Goal: Task Accomplishment & Management: Manage account settings

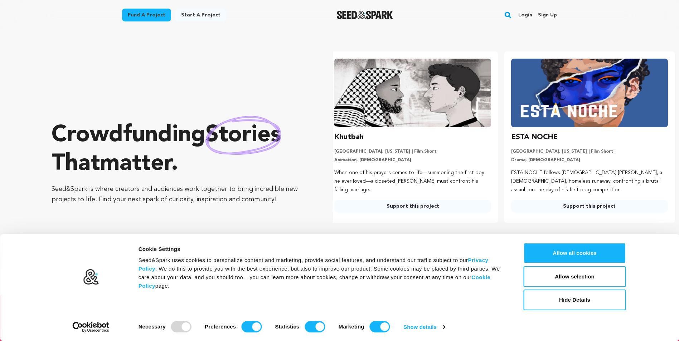
scroll to position [0, 182]
click at [540, 251] on button "Allow all cookies" at bounding box center [574, 253] width 102 height 21
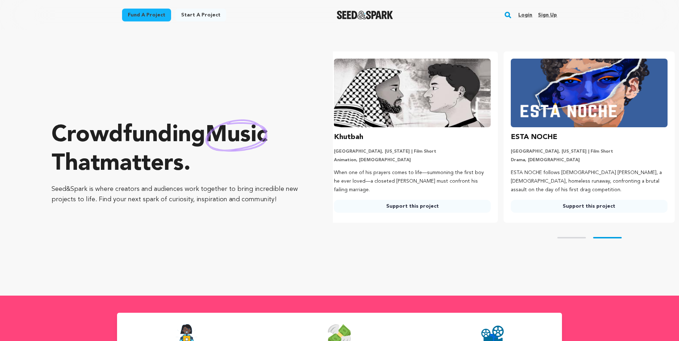
click at [520, 12] on link "Login" at bounding box center [525, 14] width 14 height 11
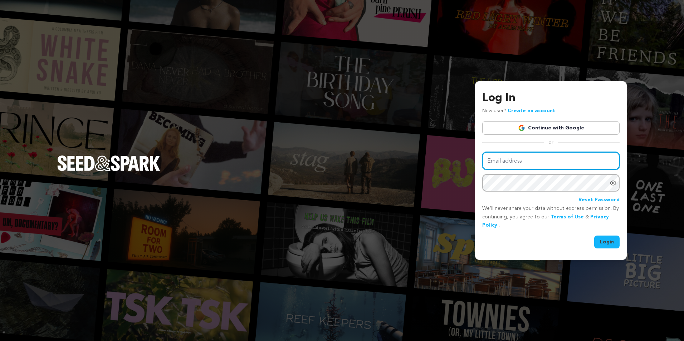
click at [512, 161] on input "Email address" at bounding box center [550, 161] width 137 height 18
click at [438, 222] on div "Log In New user? Create an account Continue with Google or Email address Passwo…" at bounding box center [342, 170] width 684 height 341
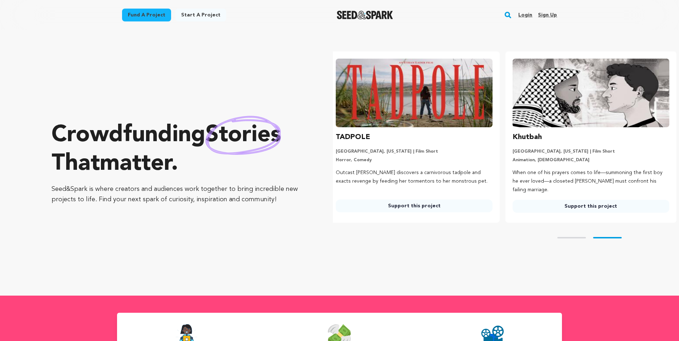
scroll to position [0, 182]
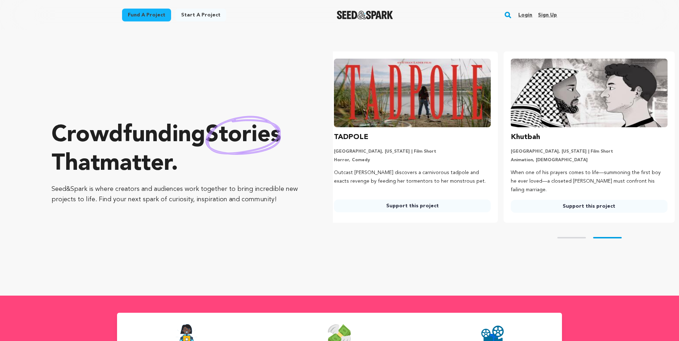
click at [527, 15] on link "Login" at bounding box center [525, 14] width 14 height 11
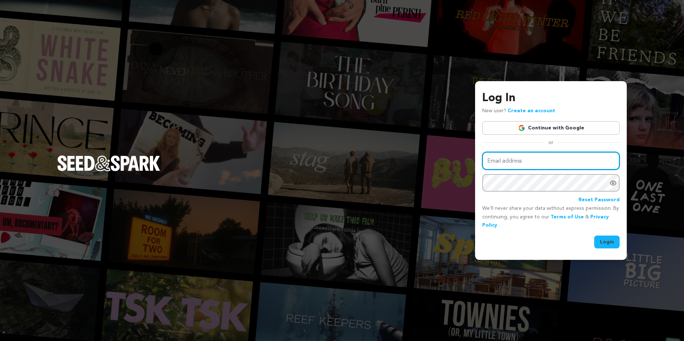
click at [542, 164] on input "Email address" at bounding box center [550, 161] width 137 height 18
click at [519, 241] on div "Login" at bounding box center [550, 242] width 137 height 13
drag, startPoint x: 542, startPoint y: 91, endPoint x: 515, endPoint y: 86, distance: 27.2
click at [515, 86] on div "Log In New user? Create an account Continue with Google or Email address Passwo…" at bounding box center [551, 170] width 152 height 179
click at [519, 168] on input "Email address" at bounding box center [550, 161] width 137 height 18
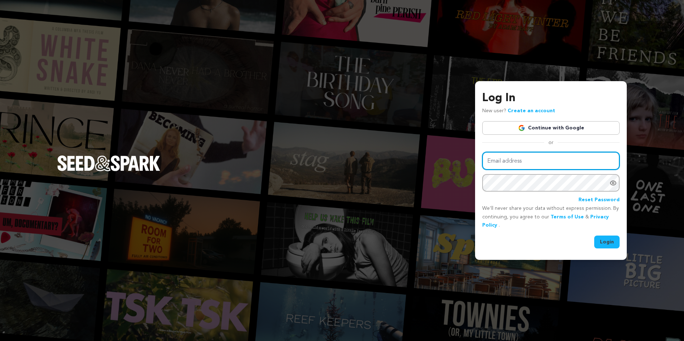
click at [519, 164] on input "Email address" at bounding box center [550, 161] width 137 height 18
paste input "roughcut@purplemagnetproductions.com"
type input "roughcut@purplemagnetproductions.com"
click at [601, 238] on button "Login" at bounding box center [606, 242] width 25 height 13
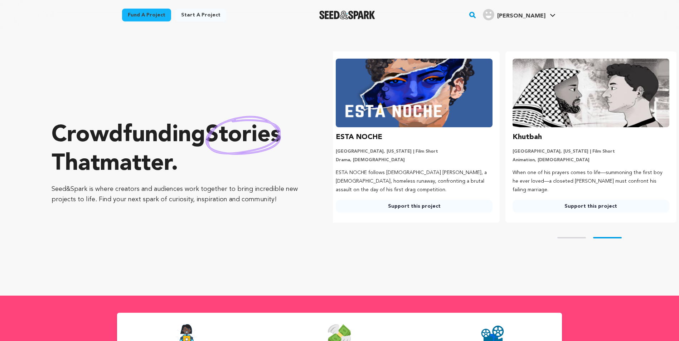
scroll to position [0, 182]
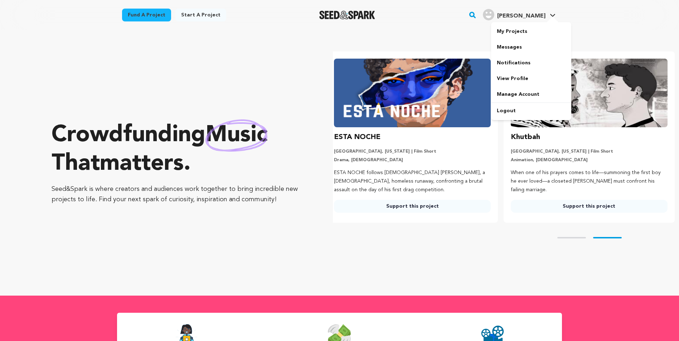
click at [547, 17] on div at bounding box center [552, 19] width 14 height 7
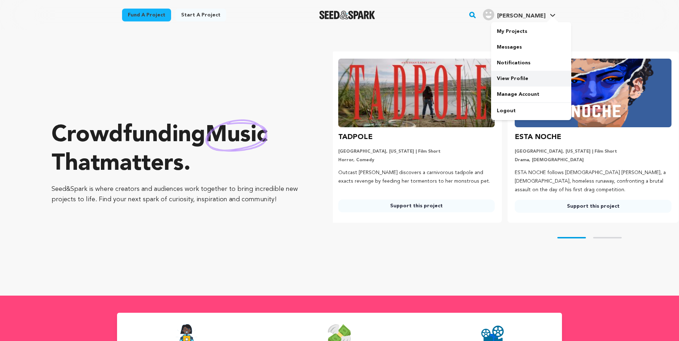
scroll to position [0, 0]
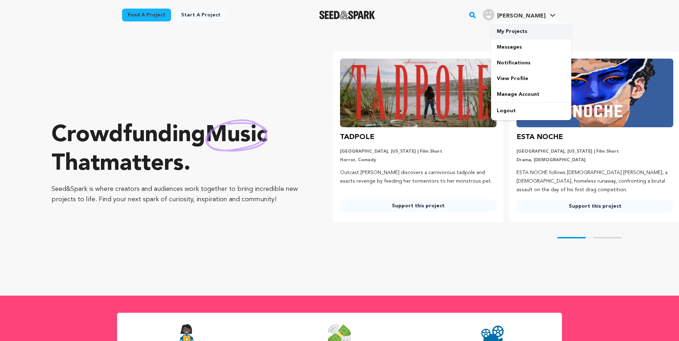
click at [525, 35] on link "My Projects" at bounding box center [531, 32] width 80 height 16
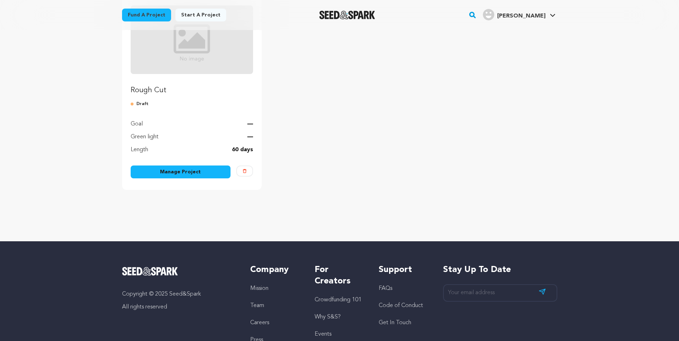
scroll to position [72, 0]
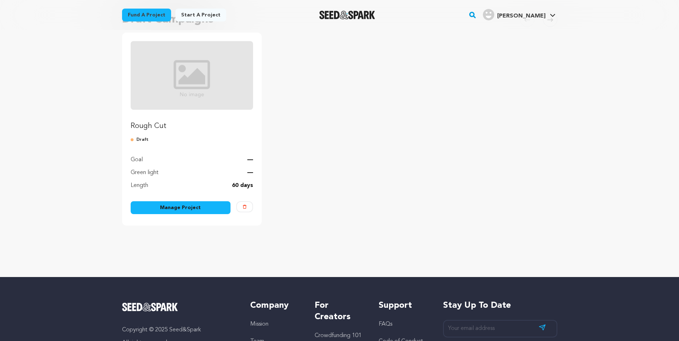
click at [197, 209] on link "Manage Project" at bounding box center [181, 207] width 100 height 13
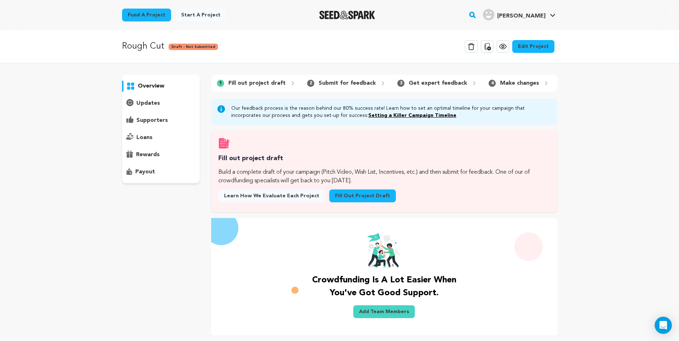
click at [529, 42] on link "Edit Project" at bounding box center [533, 46] width 42 height 13
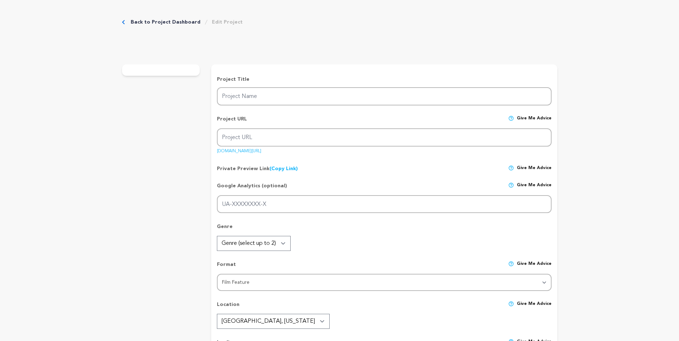
type input "Rough Cut"
type input "rough-cut-1"
type input "On [DATE] night, a video editor cuts a horror movie shot by Mr. Cackle… LIVE."
type textarea "On [DATE] night, [PERSON_NAME], a reclusive video editor and horror YouTuber, i…"
type textarea "With Rough Cut, we’re creating a first-of-its-kind horror film told entirely th…"
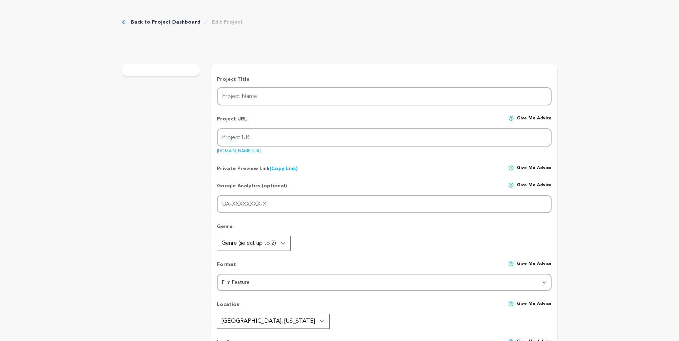
type textarea "N/A"
radio input "true"
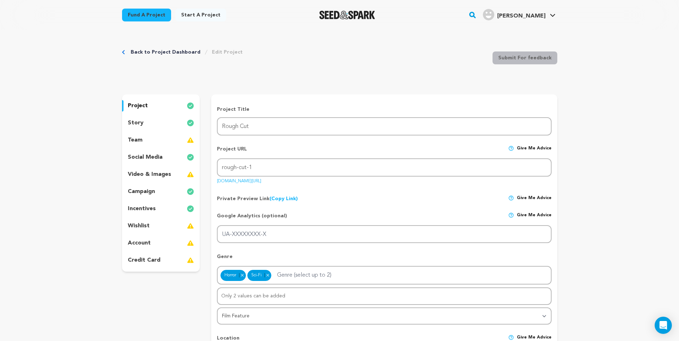
click at [171, 141] on div "team" at bounding box center [161, 140] width 78 height 11
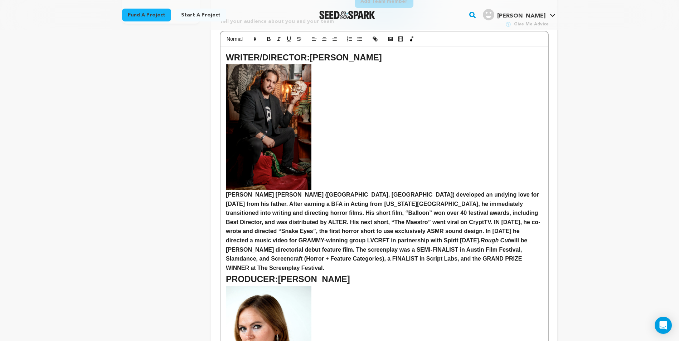
scroll to position [179, 0]
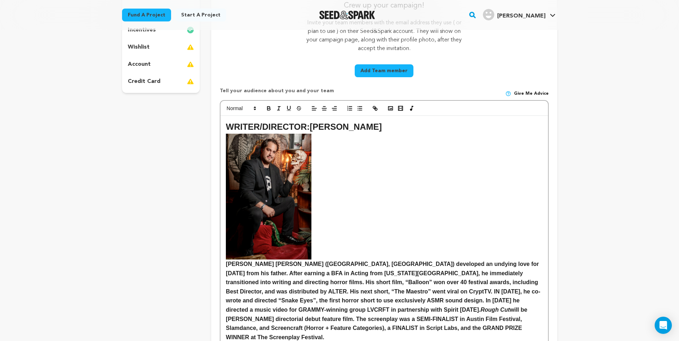
click at [355, 129] on h2 "WRITER/DIRECTOR: [PERSON_NAME]" at bounding box center [384, 127] width 316 height 14
click at [354, 127] on h2 "WRITER/DIRECTOR: [PERSON_NAME]" at bounding box center [384, 127] width 316 height 14
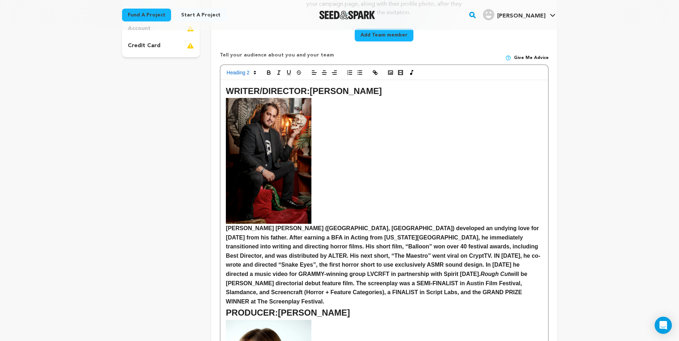
click at [370, 253] on strong "MITCHELL VINCENT SLAN (Austin, TX) developed an undying love for Halloween from…" at bounding box center [383, 264] width 314 height 79
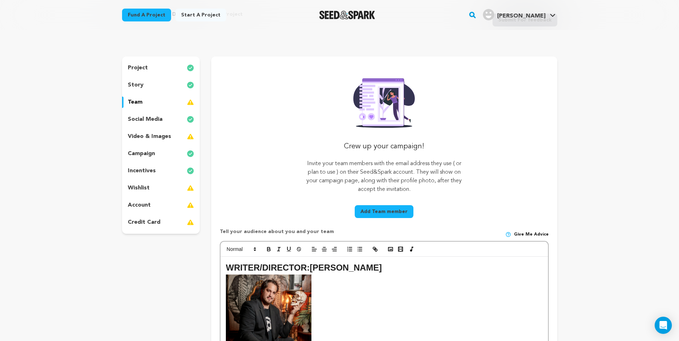
scroll to position [0, 0]
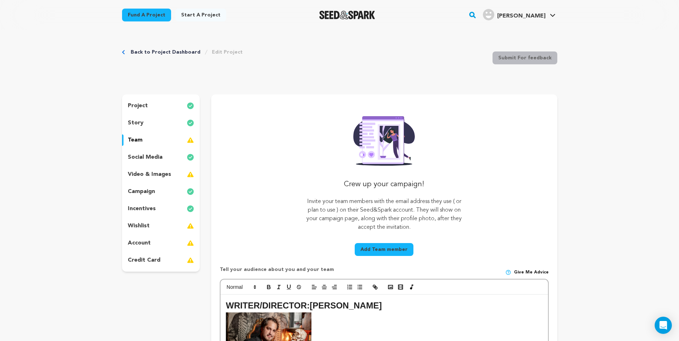
click at [148, 140] on div "team" at bounding box center [161, 140] width 78 height 11
click at [139, 140] on p "team" at bounding box center [135, 140] width 15 height 9
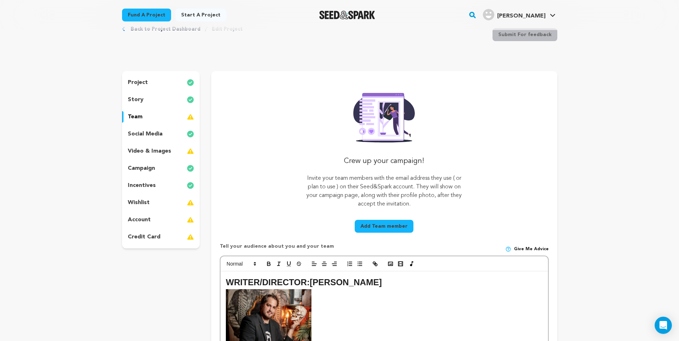
scroll to position [36, 0]
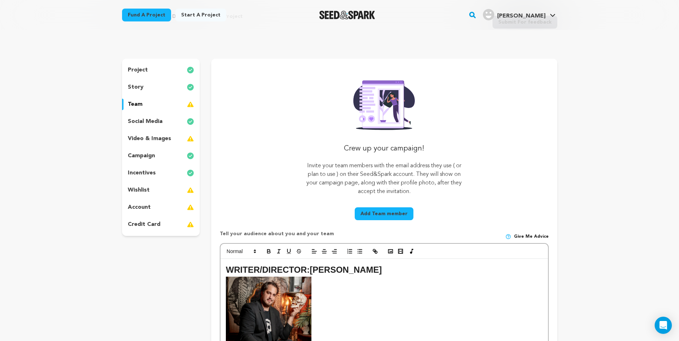
click at [155, 141] on p "video & images" at bounding box center [149, 139] width 43 height 9
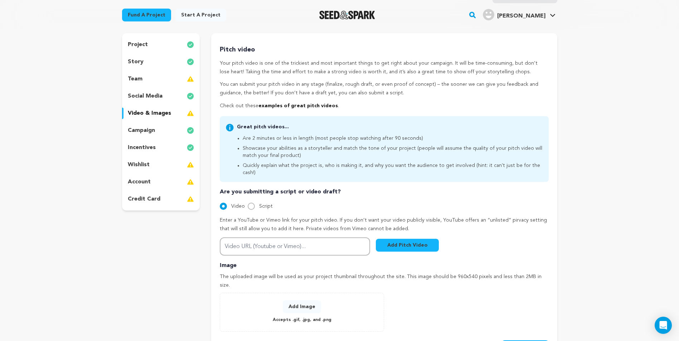
scroll to position [72, 0]
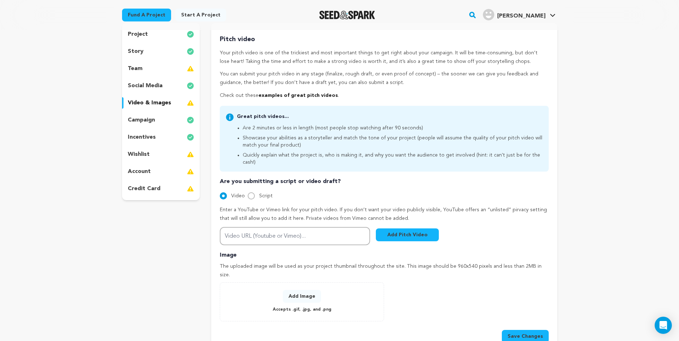
click at [114, 99] on div "Back to Project Dashboard Edit Project Submit For feedback Submit For feedback …" at bounding box center [340, 204] width 458 height 491
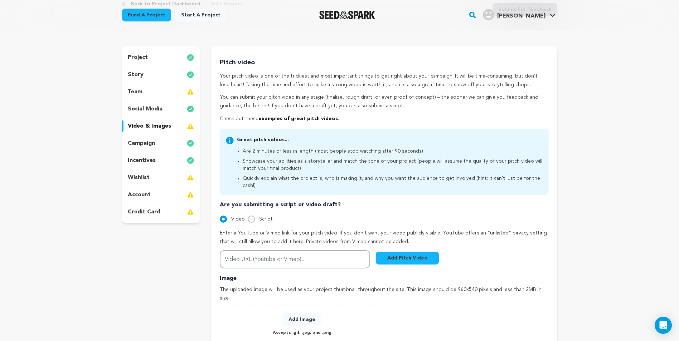
scroll to position [36, 0]
